Goal: Task Accomplishment & Management: Use online tool/utility

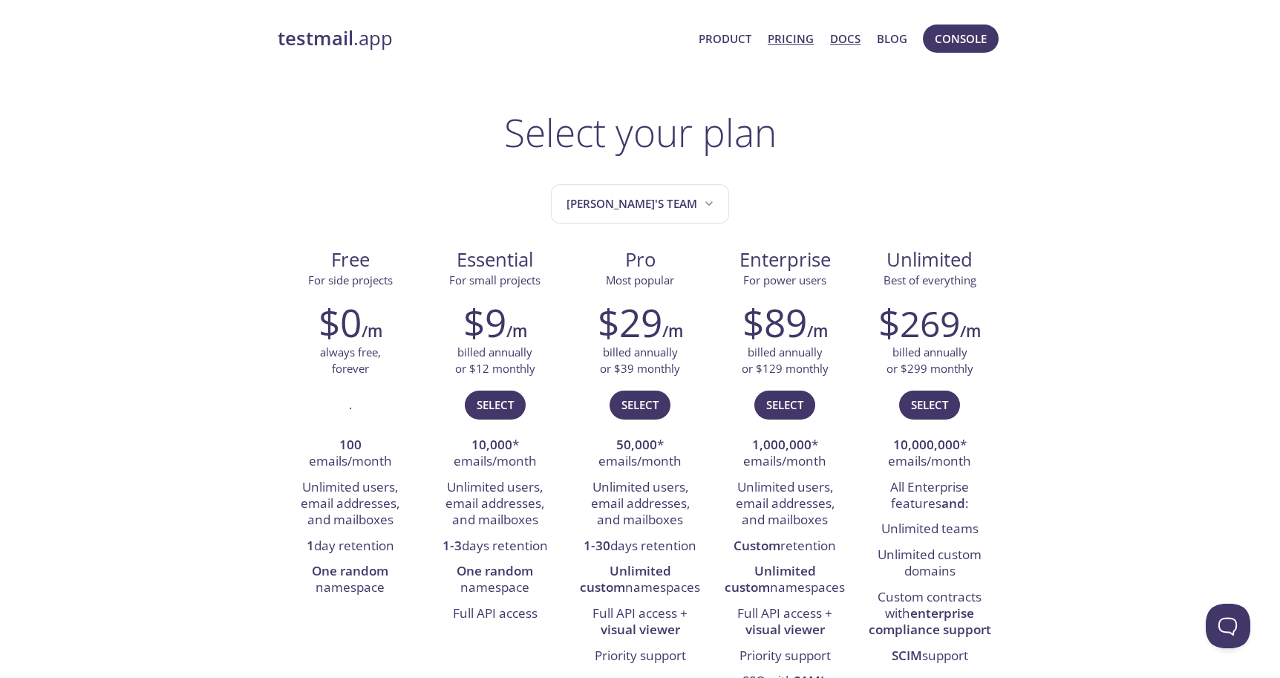
click at [837, 42] on link "Docs" at bounding box center [845, 38] width 30 height 19
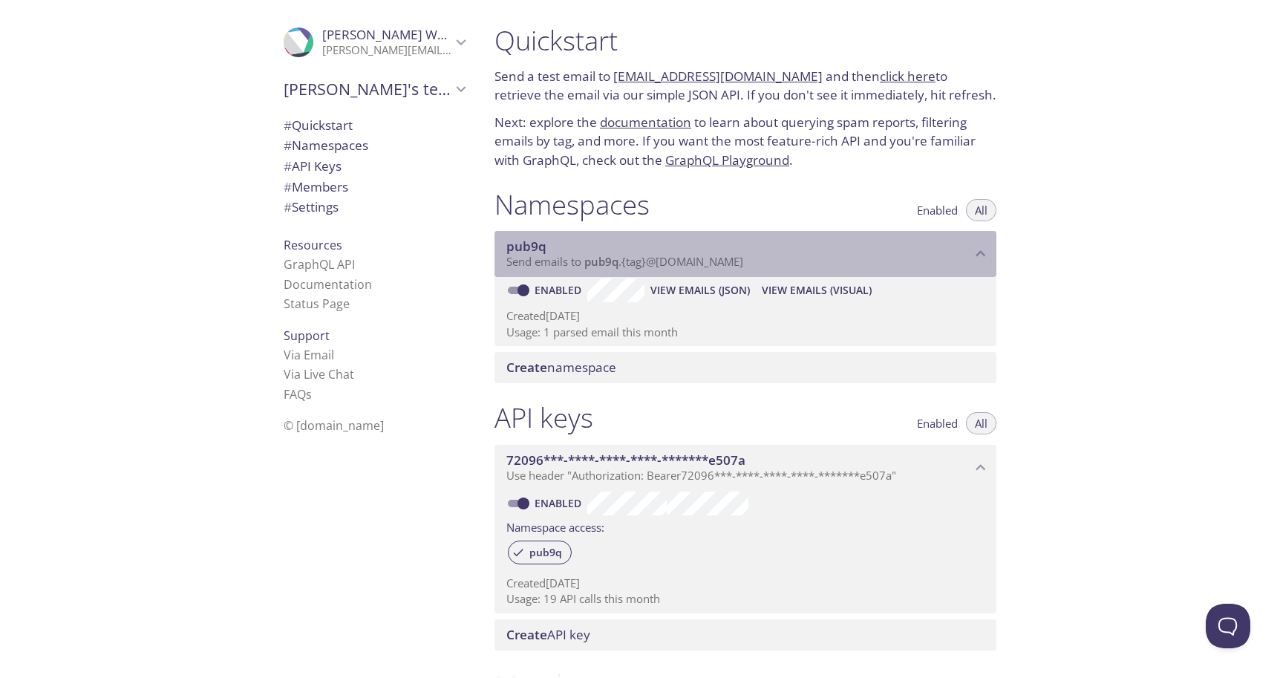
drag, startPoint x: 760, startPoint y: 257, endPoint x: 587, endPoint y: 264, distance: 173.1
click at [587, 264] on p "Send emails to pub9q . {tag} @[DOMAIN_NAME]" at bounding box center [738, 262] width 465 height 15
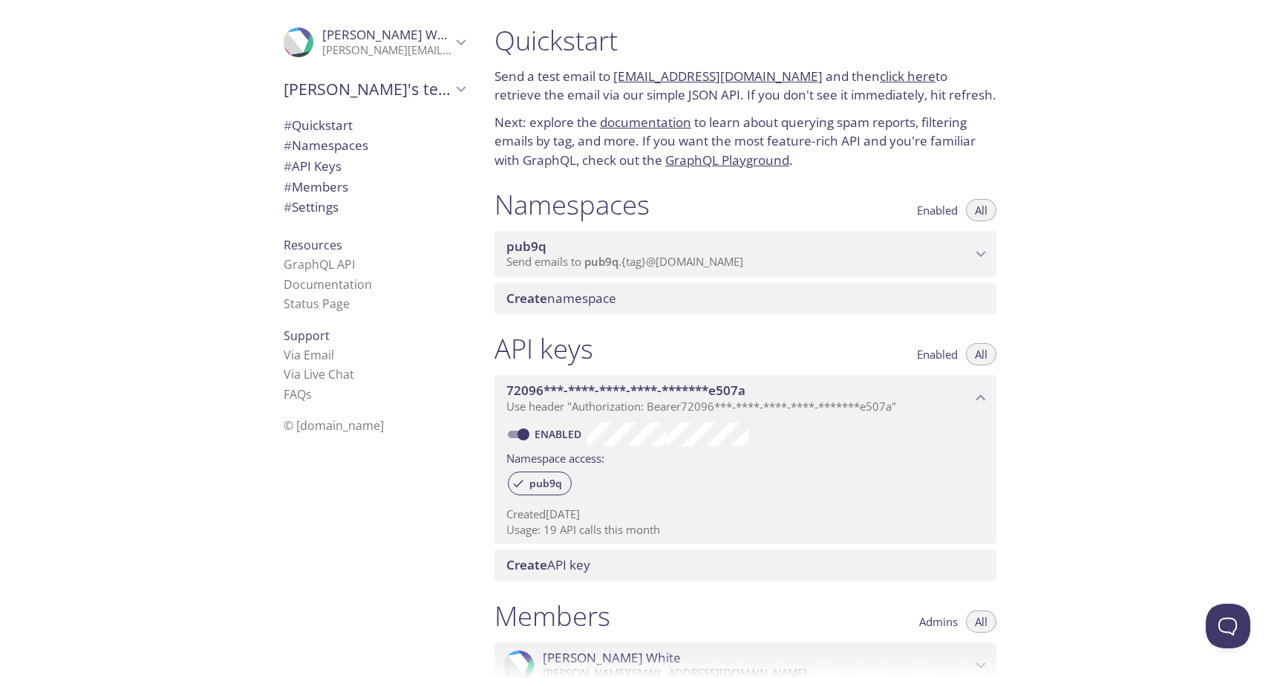
drag, startPoint x: 800, startPoint y: 73, endPoint x: 615, endPoint y: 79, distance: 185.0
click at [615, 79] on p "Send a test email to [EMAIL_ADDRESS][DOMAIN_NAME] and then click here to retrie…" at bounding box center [745, 86] width 502 height 38
copy p "[EMAIL_ADDRESS][DOMAIN_NAME]"
